Goal: Information Seeking & Learning: Compare options

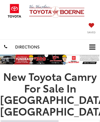
click at [92, 59] on span at bounding box center [92, 59] width 9 height 9
